Goal: Use online tool/utility: Utilize a website feature to perform a specific function

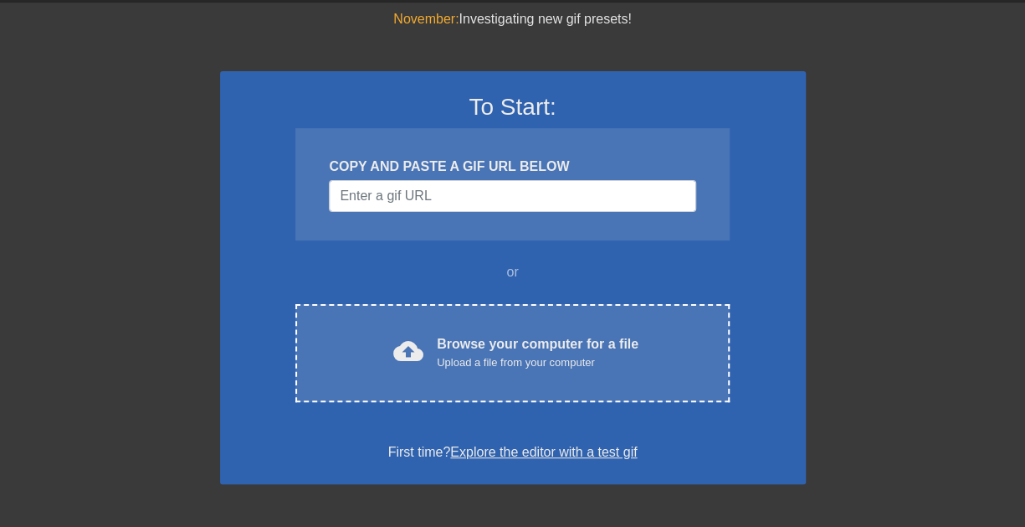
scroll to position [84, 0]
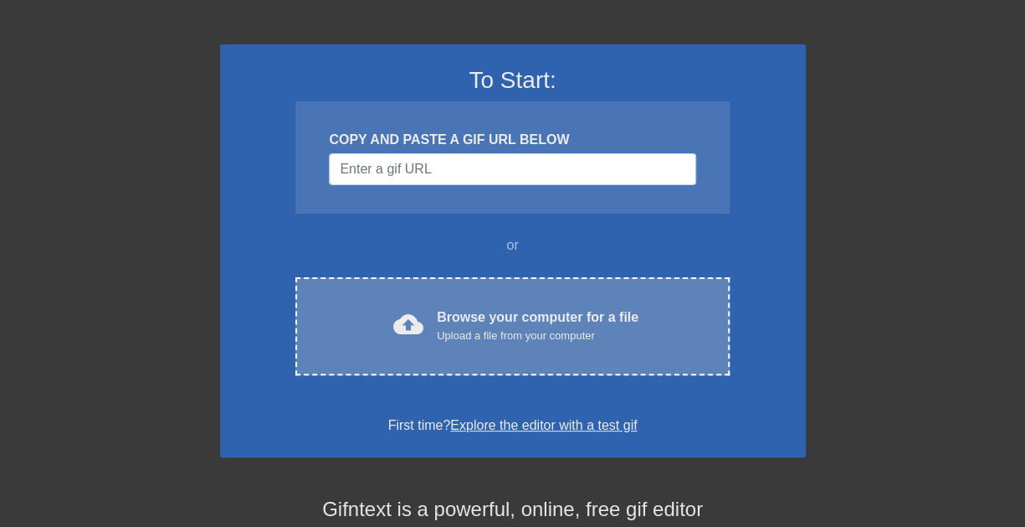
click at [443, 315] on div "Browse your computer for a file Upload a file from your computer" at bounding box center [538, 325] width 202 height 37
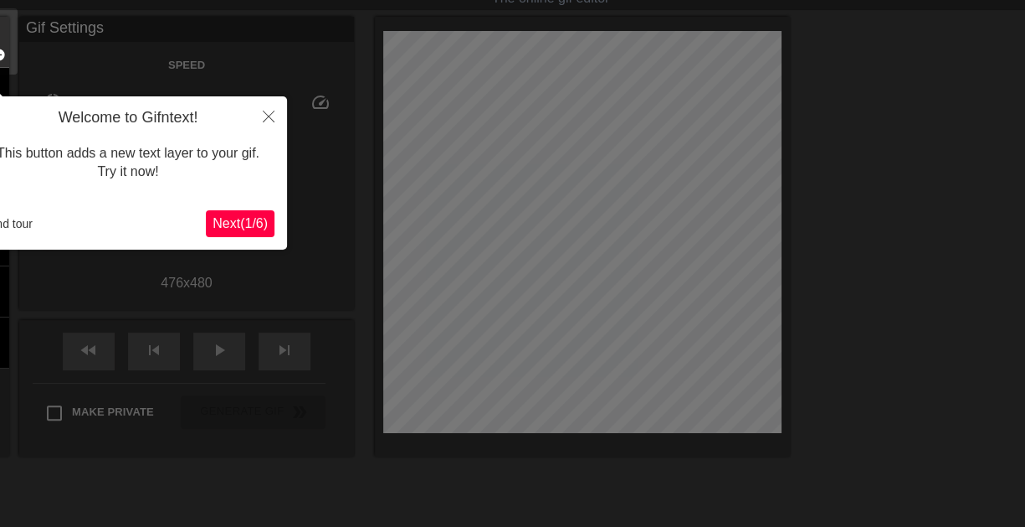
scroll to position [40, 0]
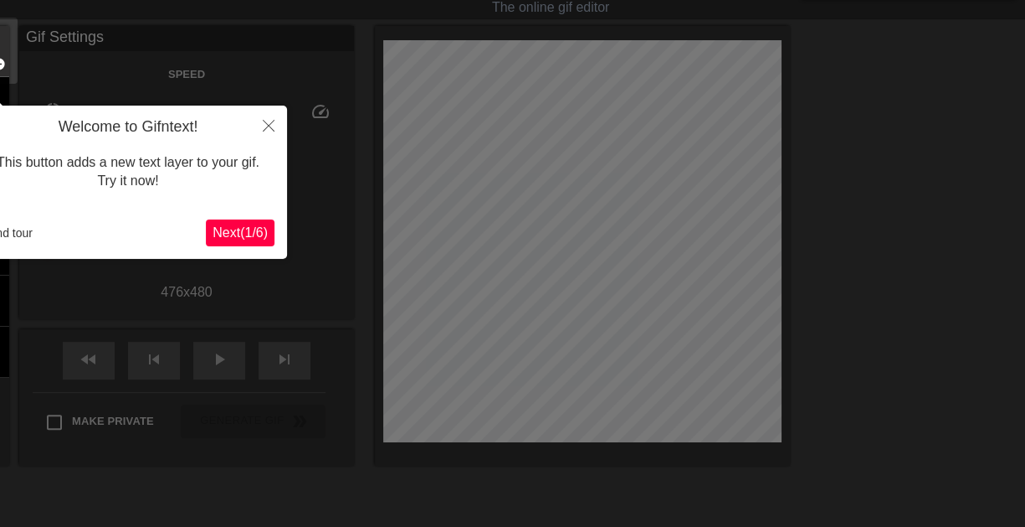
click at [242, 239] on span "Next ( 1 / 6 )" at bounding box center [240, 232] width 55 height 14
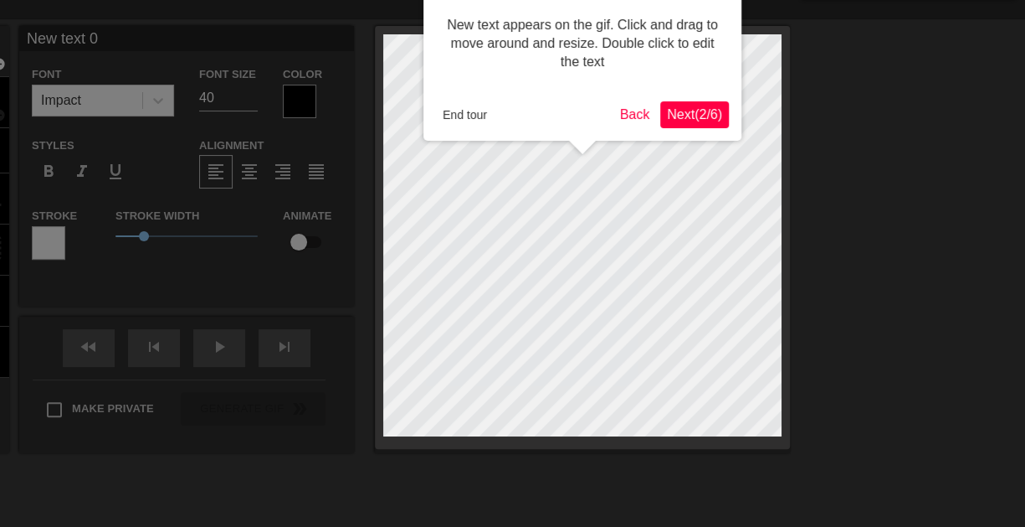
scroll to position [0, 0]
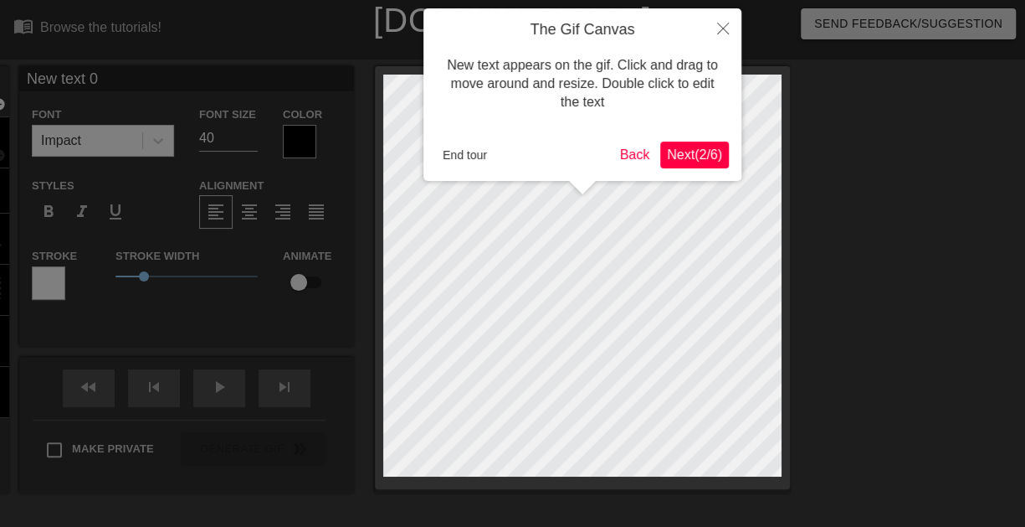
click at [683, 147] on span "Next ( 2 / 6 )" at bounding box center [694, 154] width 55 height 14
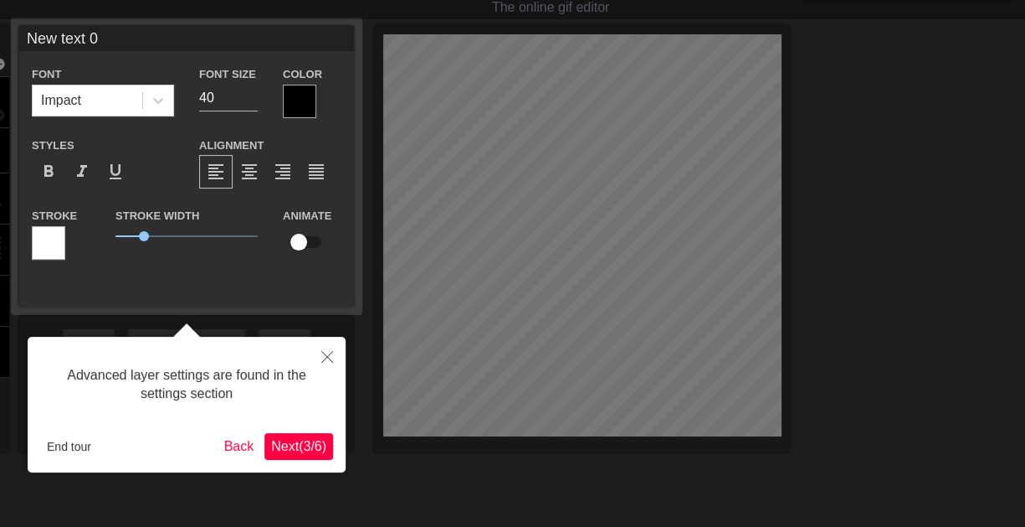
click at [312, 434] on button "Next ( 3 / 6 )" at bounding box center [299, 446] width 69 height 27
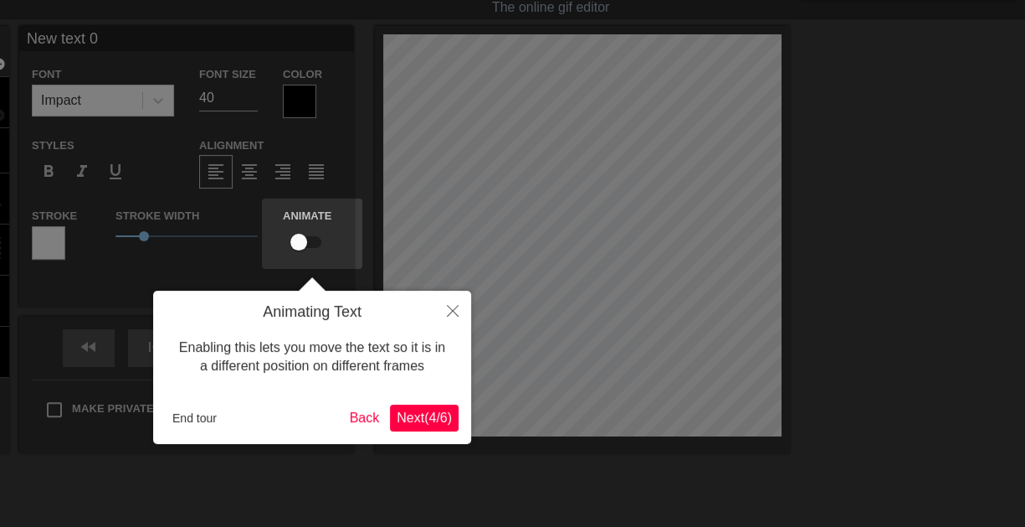
scroll to position [0, 0]
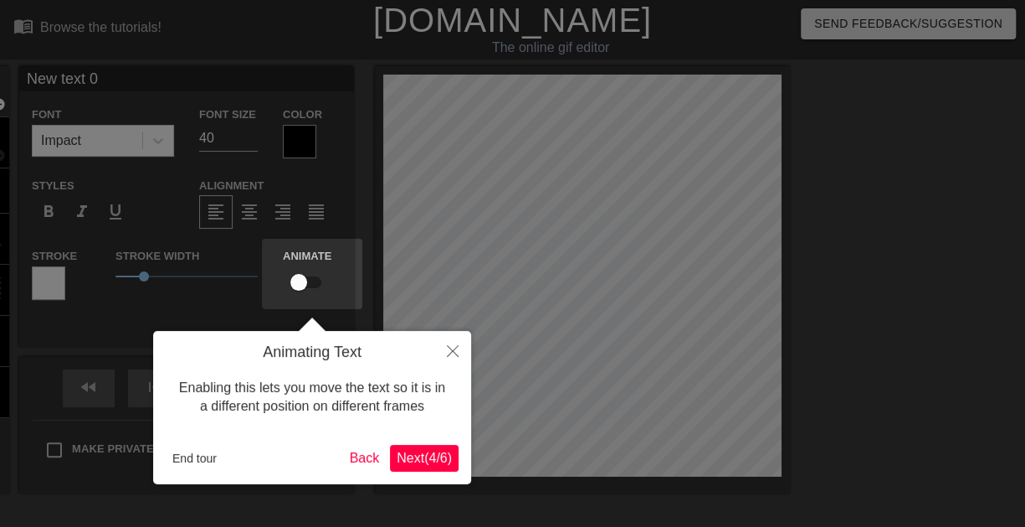
click at [407, 457] on span "Next ( 4 / 6 )" at bounding box center [424, 457] width 55 height 14
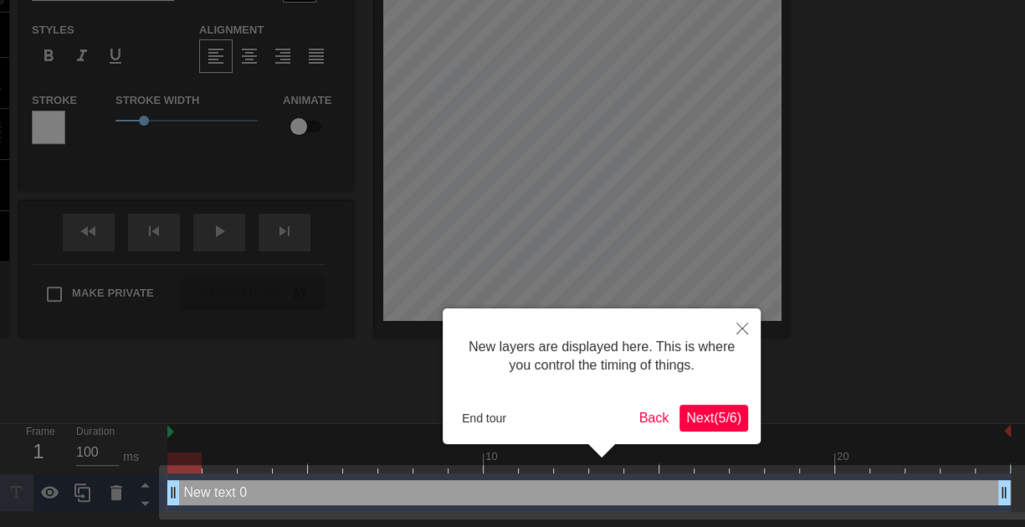
click at [691, 419] on span "Next ( 5 / 6 )" at bounding box center [713, 417] width 55 height 14
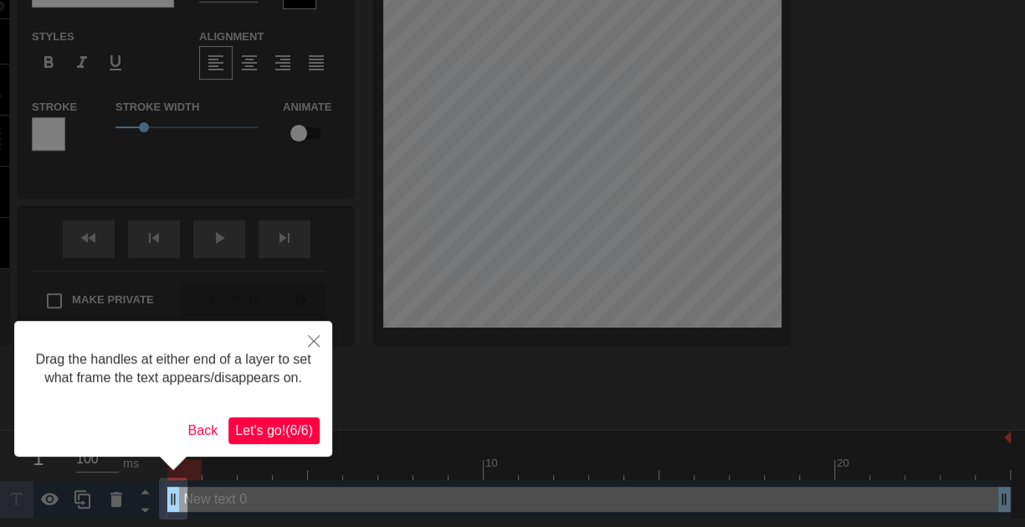
click at [284, 428] on span "Let's go! ( 6 / 6 )" at bounding box center [274, 430] width 78 height 14
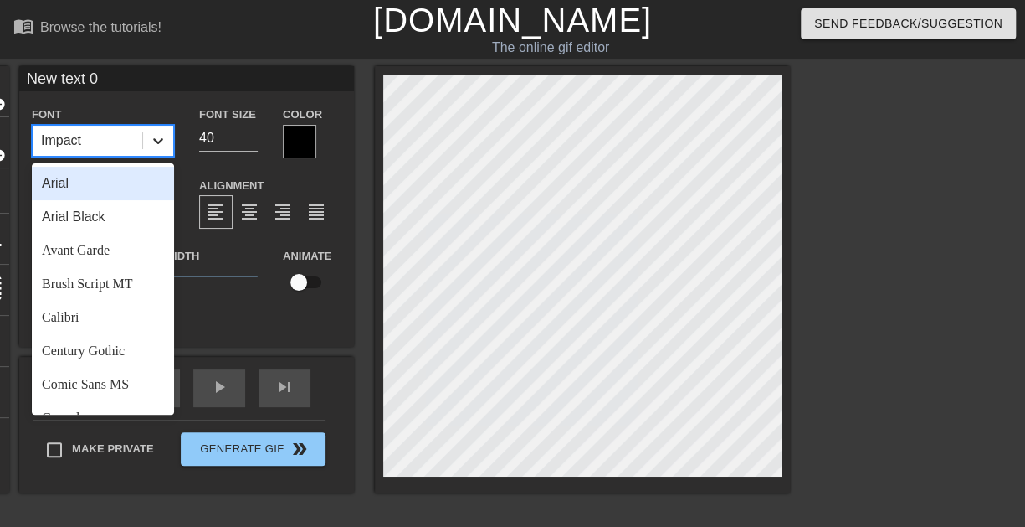
click at [159, 148] on icon at bounding box center [158, 140] width 17 height 17
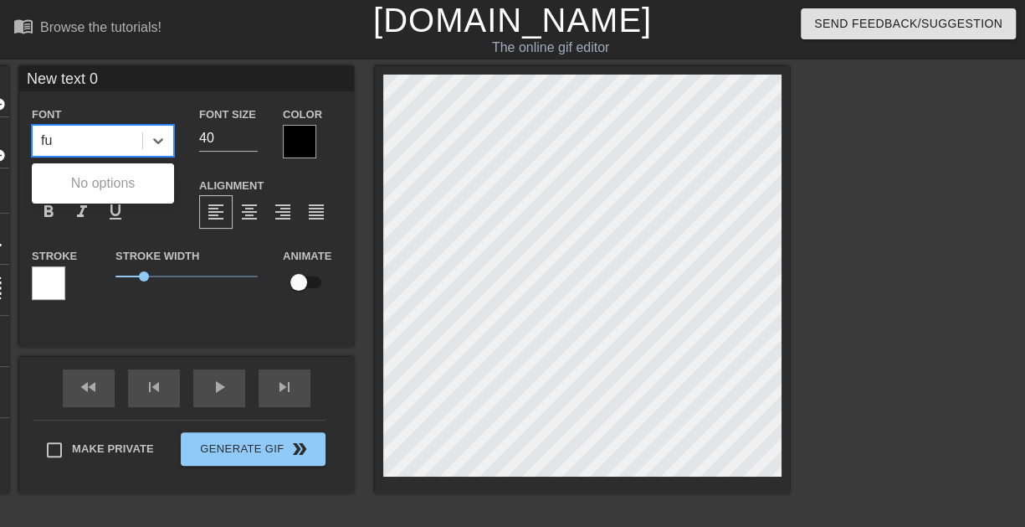
type input "f"
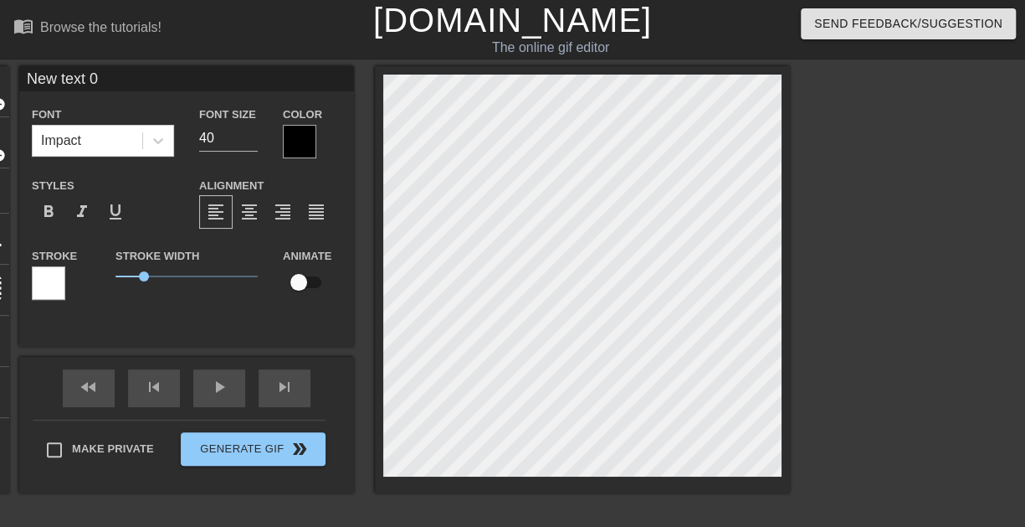
click at [113, 105] on div "Font Impact" at bounding box center [103, 130] width 142 height 53
click at [95, 148] on div "Impact" at bounding box center [88, 141] width 110 height 30
type input "New text"
type textarea "New text"
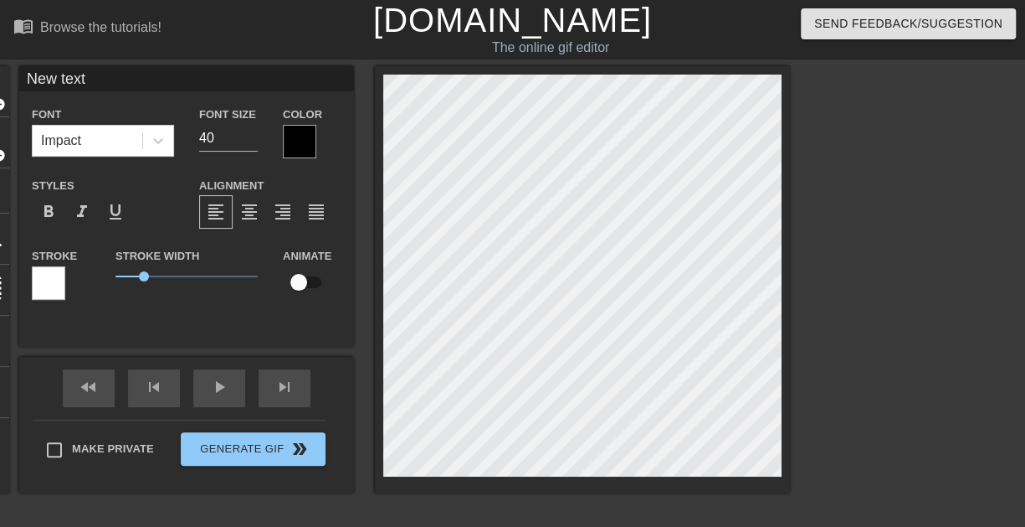
type input "New text"
type textarea "New text"
type input "New tex"
type textarea "New tex"
type input "New te"
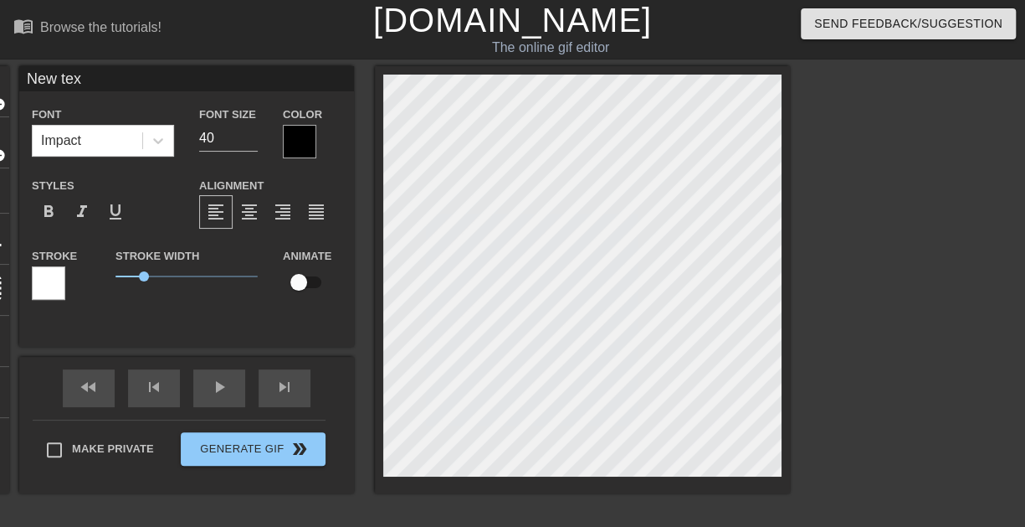
type textarea "New te"
type input "New t"
type textarea "New t"
type input "New"
type textarea "New"
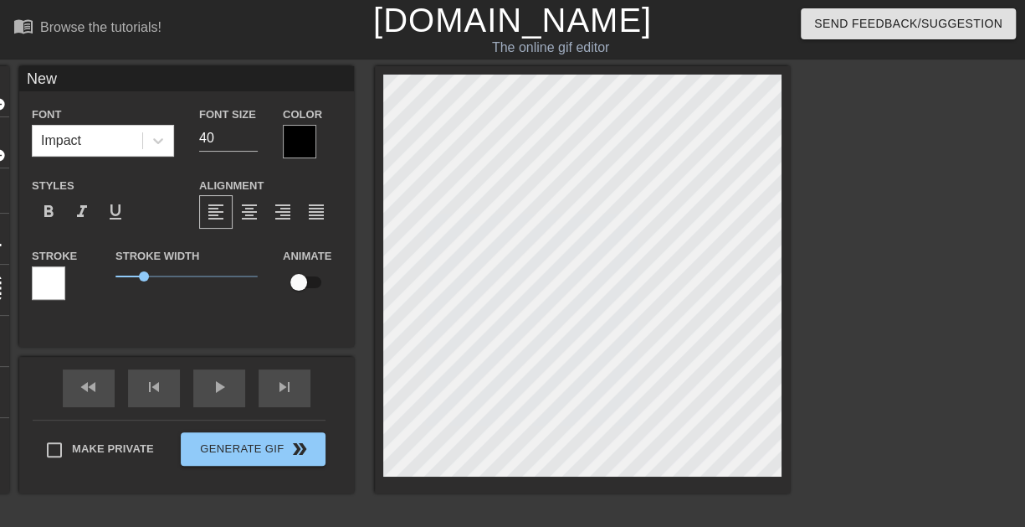
type input "New"
type textarea "New"
type input "Ne"
type textarea "Ne"
type input "N"
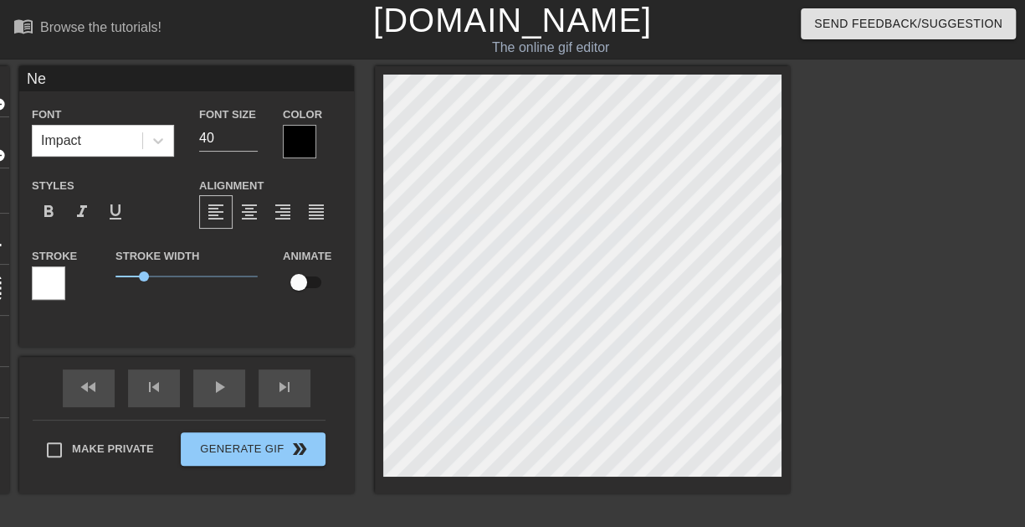
type textarea "N"
type input "D"
type textarea "D"
type input "Do"
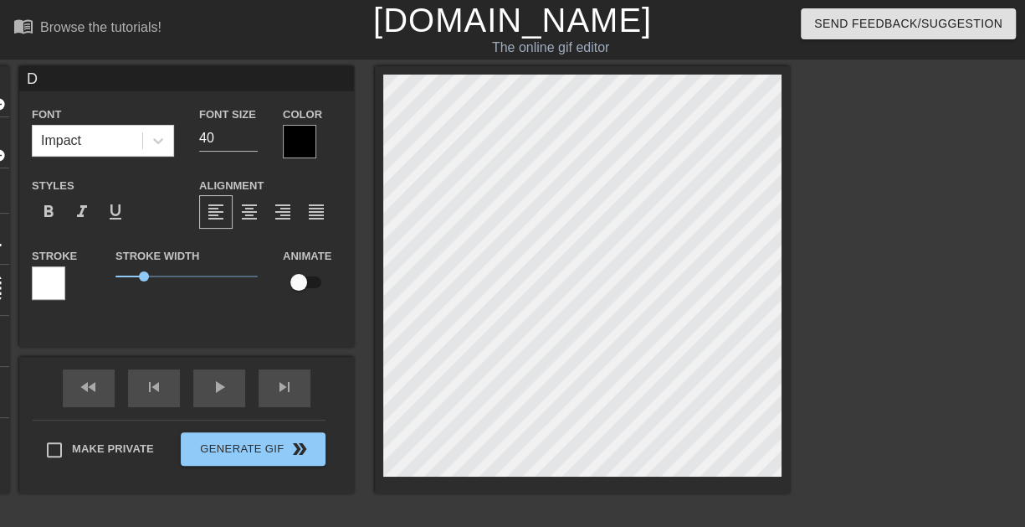
type textarea "Do"
type input "Dom"
type textarea "Dom"
type input "Doma"
type textarea "Doma"
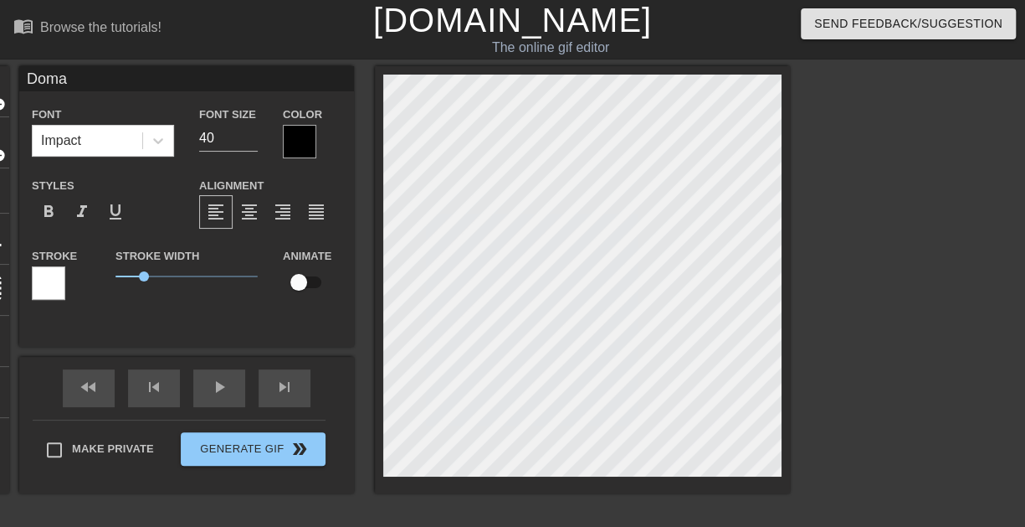
click at [299, 154] on div at bounding box center [299, 141] width 33 height 33
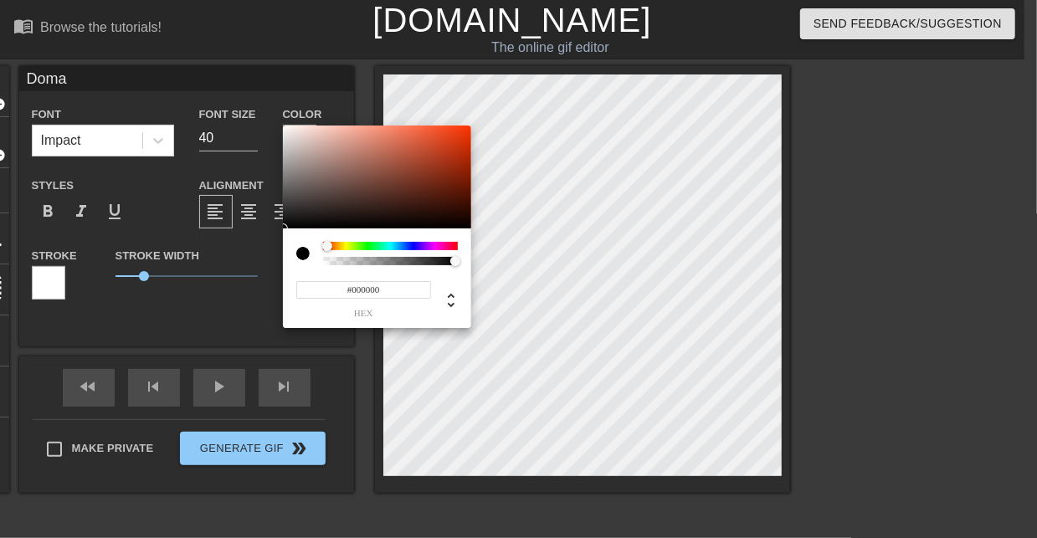
drag, startPoint x: 326, startPoint y: 247, endPoint x: 306, endPoint y: 258, distance: 22.8
click at [306, 258] on div at bounding box center [377, 253] width 162 height 23
type input "#000000"
drag, startPoint x: 316, startPoint y: 133, endPoint x: 485, endPoint y: 244, distance: 202.0
click at [485, 244] on div "#000000 hex" at bounding box center [518, 269] width 1037 height 538
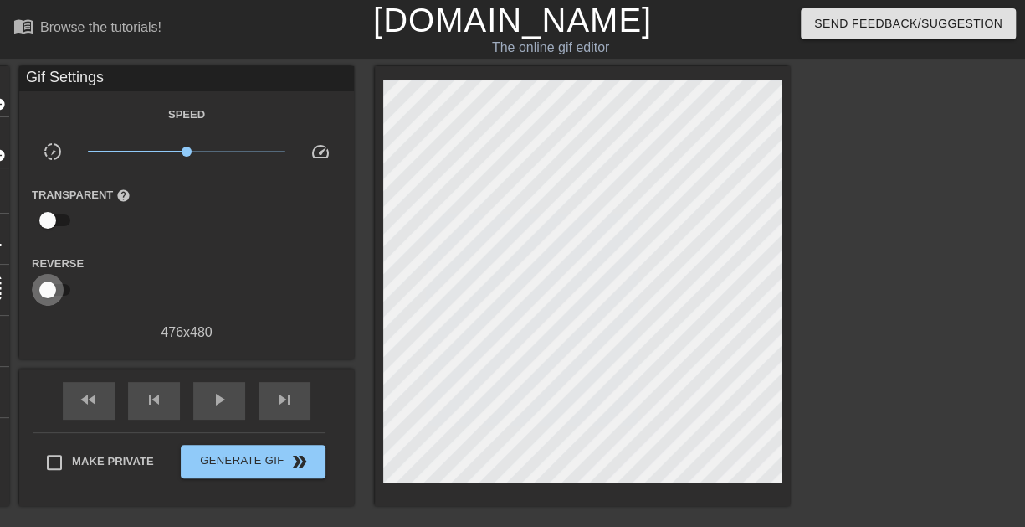
click at [58, 288] on input "checkbox" at bounding box center [47, 290] width 95 height 32
click at [58, 288] on input "checkbox" at bounding box center [63, 290] width 95 height 32
click at [58, 288] on input "checkbox" at bounding box center [47, 290] width 95 height 32
click at [58, 288] on input "checkbox" at bounding box center [63, 290] width 95 height 32
checkbox input "false"
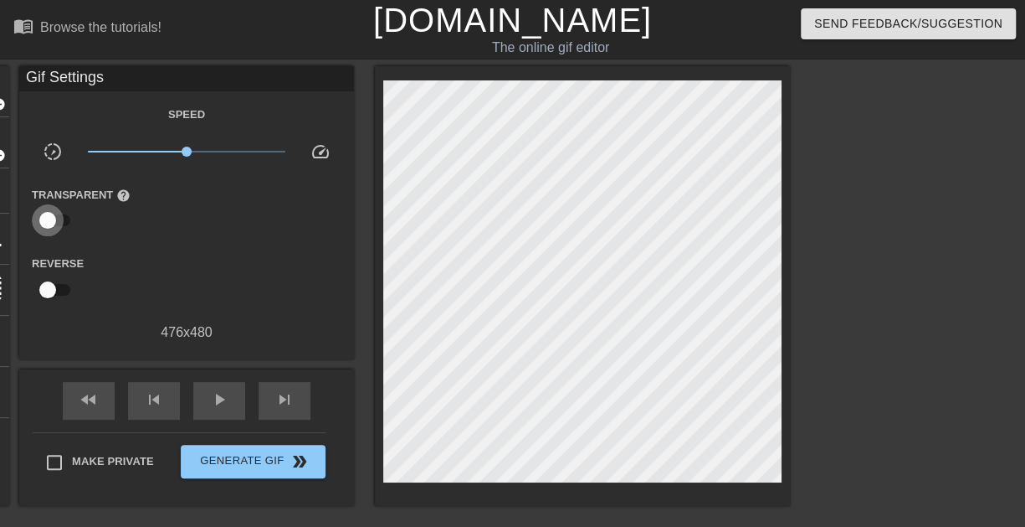
click at [55, 218] on input "checkbox" at bounding box center [47, 220] width 95 height 32
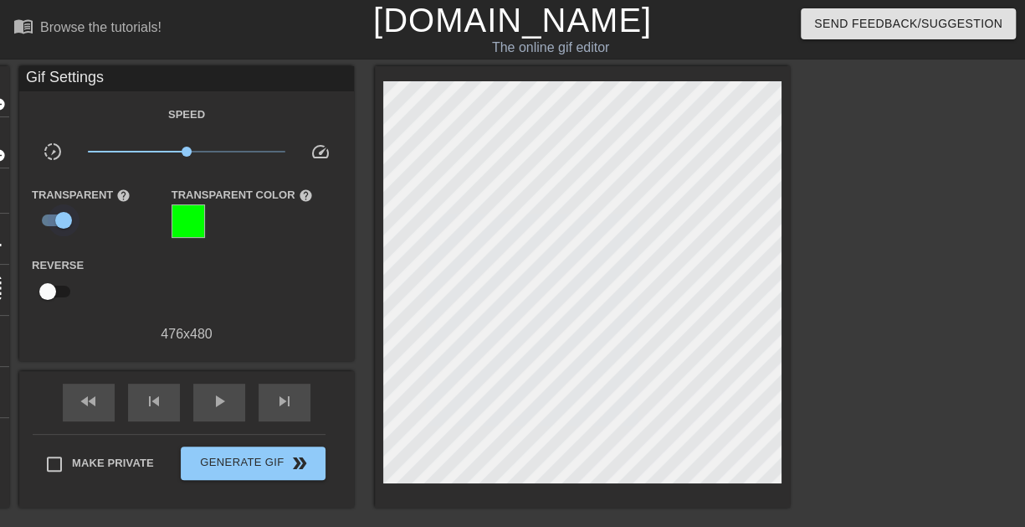
click at [55, 218] on input "checkbox" at bounding box center [63, 220] width 95 height 32
checkbox input "false"
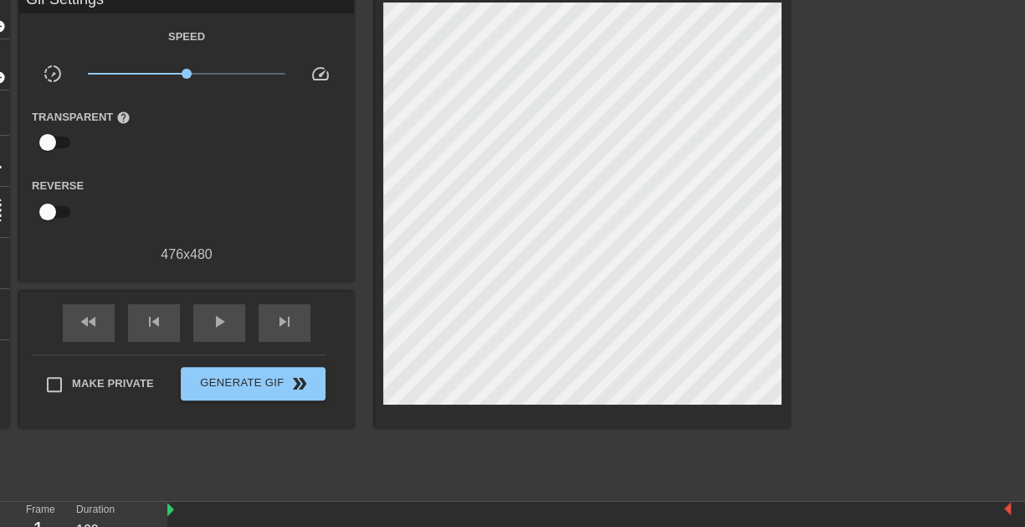
scroll to position [0, 0]
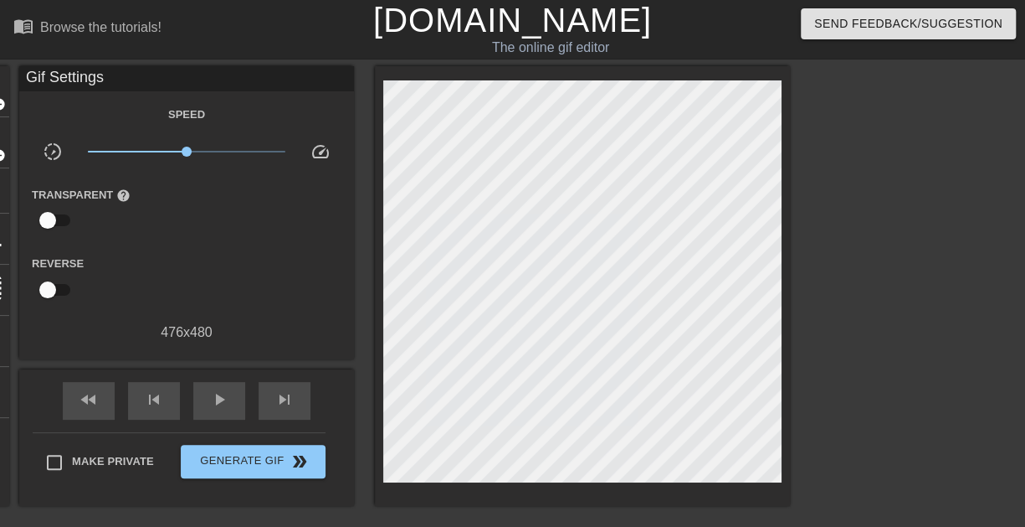
drag, startPoint x: 4, startPoint y: 192, endPoint x: 36, endPoint y: 192, distance: 31.8
click at [36, 192] on div "title add_circle image add_circle crop photo_size_select_large help keyboard Gi…" at bounding box center [377, 285] width 826 height 439
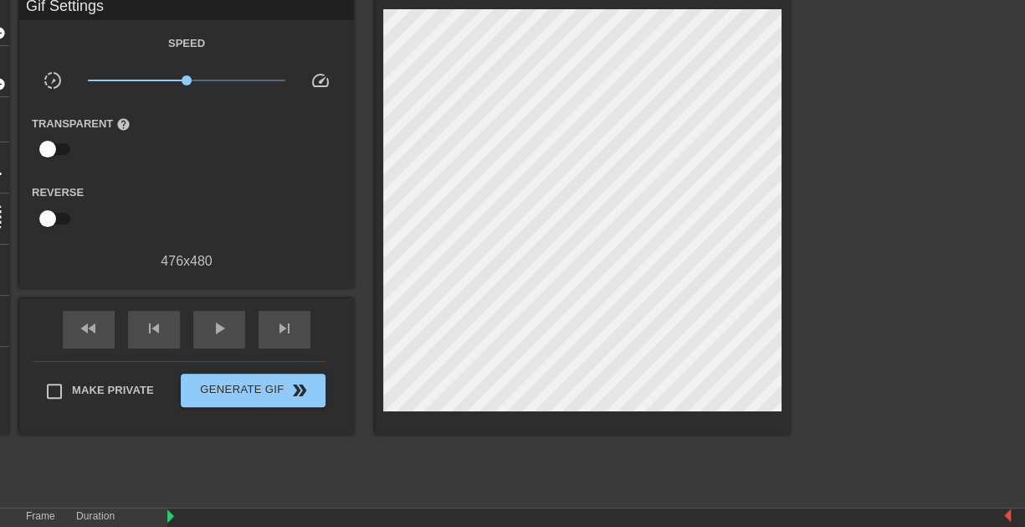
scroll to position [144, 0]
